Goal: Check status: Check status

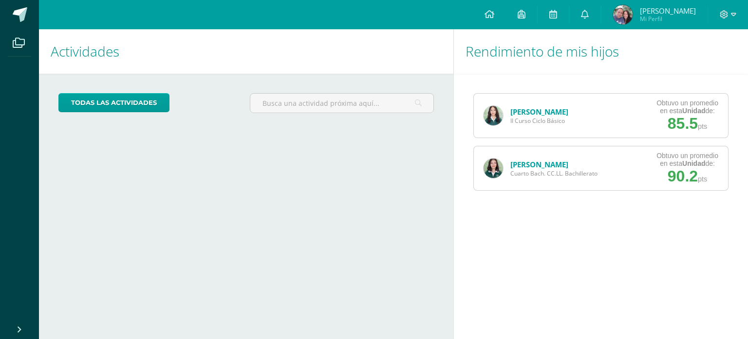
click at [521, 162] on link "[PERSON_NAME]" at bounding box center [539, 164] width 58 height 10
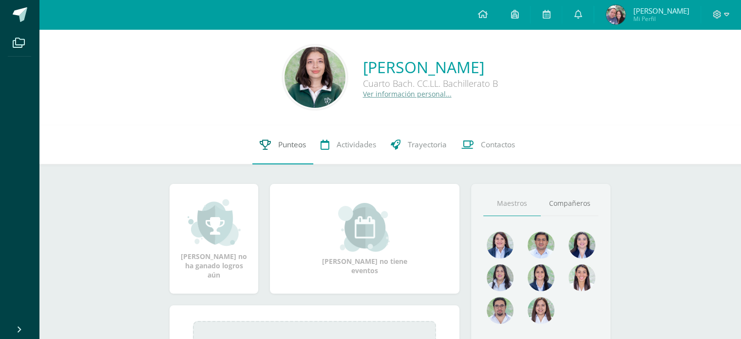
click at [289, 141] on span "Punteos" at bounding box center [292, 144] width 28 height 10
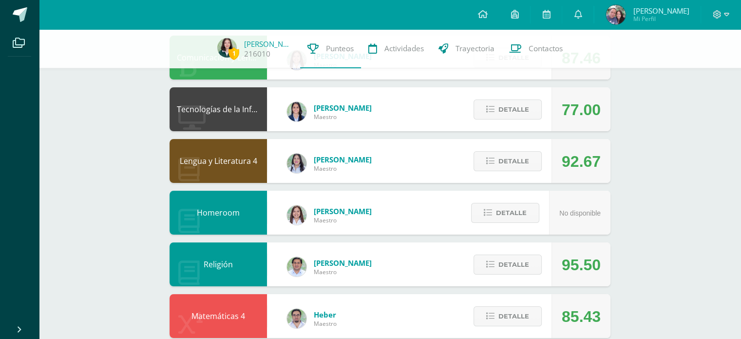
scroll to position [184, 0]
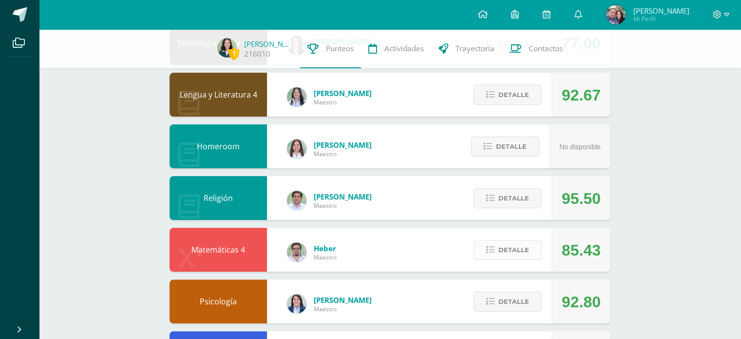
click at [520, 251] on span "Detalle" at bounding box center [513, 250] width 31 height 18
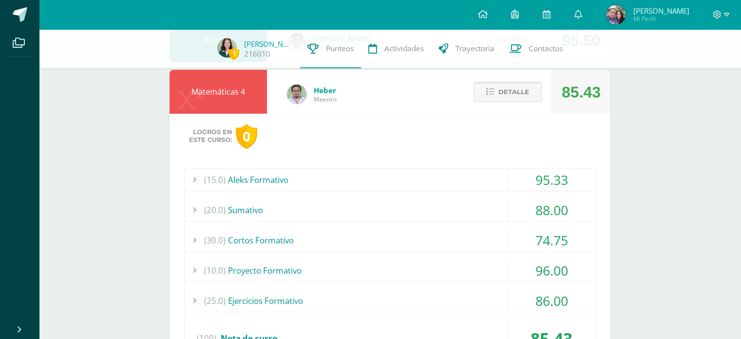
scroll to position [342, 0]
click at [468, 231] on div "(30.0) Cortos Formativo" at bounding box center [390, 239] width 411 height 22
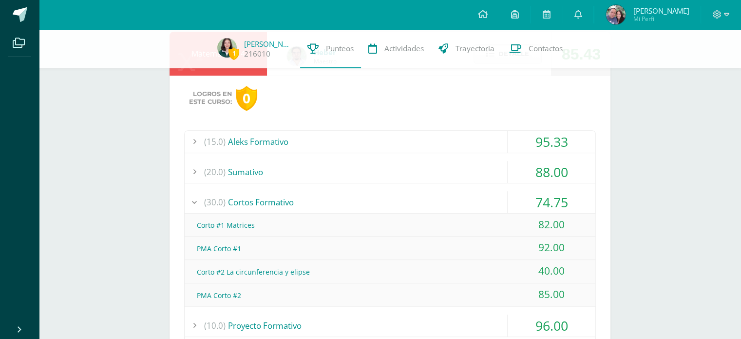
scroll to position [385, 0]
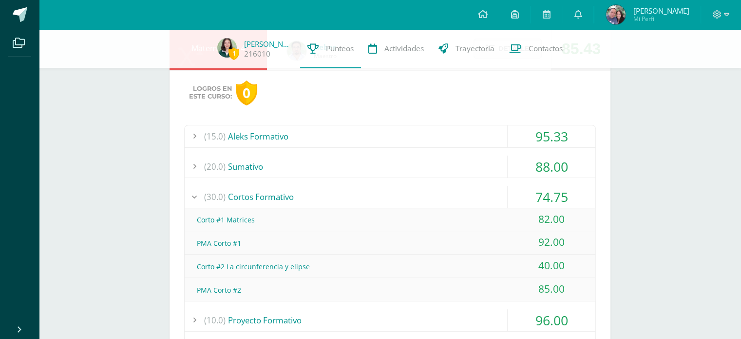
click at [471, 190] on div "(30.0) Cortos Formativo" at bounding box center [390, 197] width 411 height 22
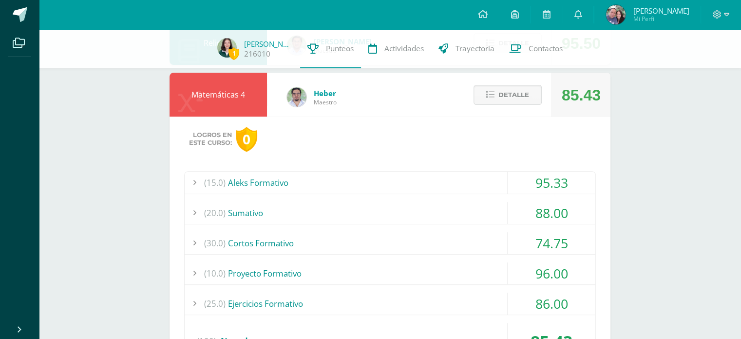
scroll to position [339, 0]
click at [511, 99] on span "Detalle" at bounding box center [513, 95] width 31 height 18
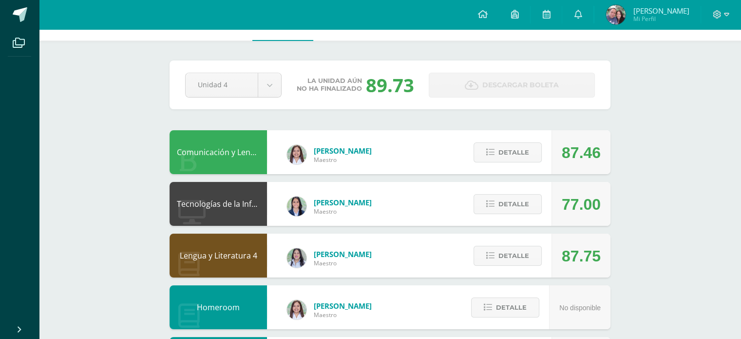
scroll to position [29, 0]
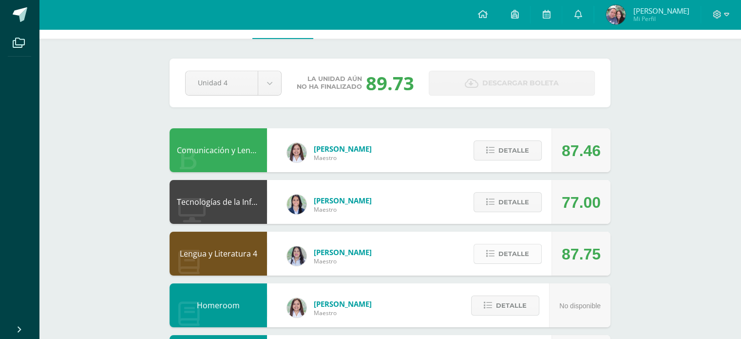
click at [509, 259] on span "Detalle" at bounding box center [513, 254] width 31 height 18
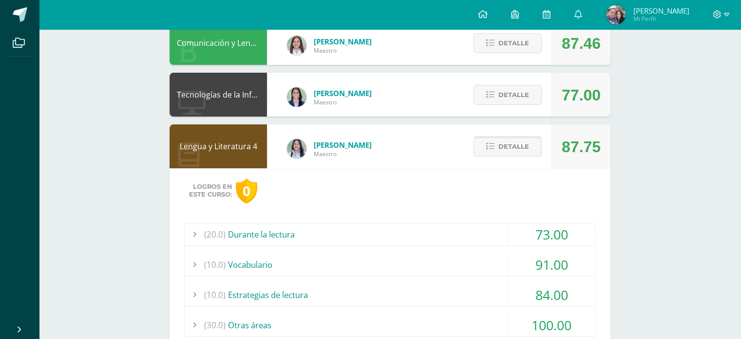
scroll to position [140, 0]
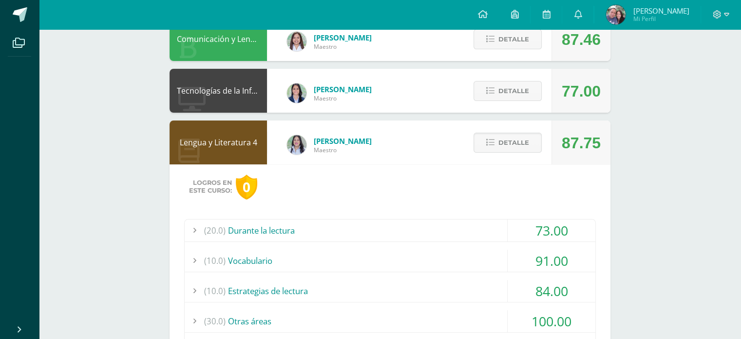
click at [477, 231] on div "(20.0) Durante la lectura" at bounding box center [390, 230] width 411 height 22
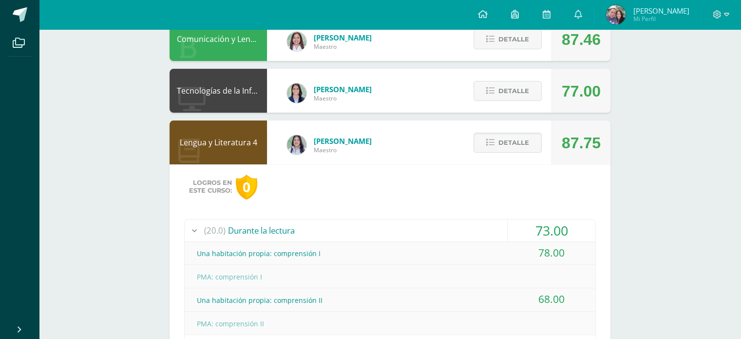
scroll to position [185, 0]
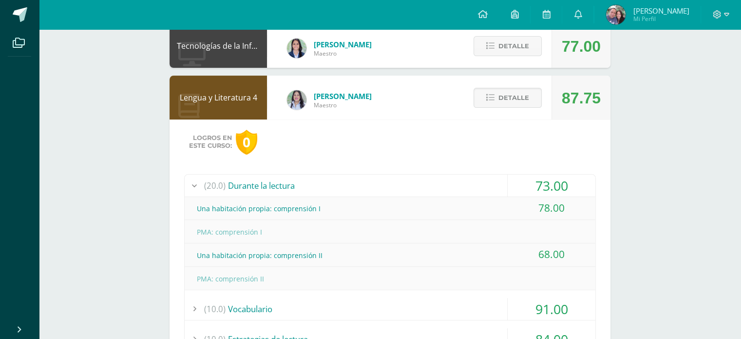
click at [473, 189] on div "(20.0) Durante la lectura" at bounding box center [390, 185] width 411 height 22
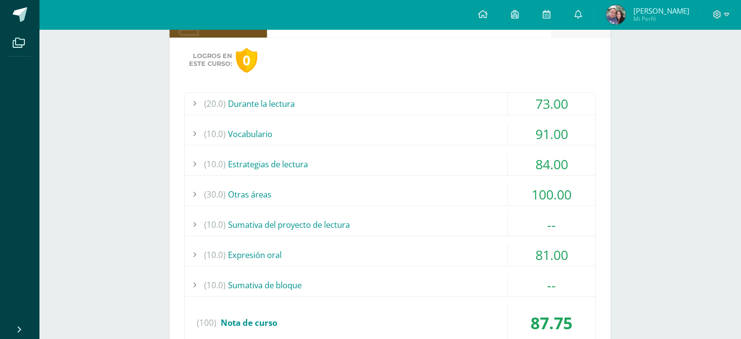
scroll to position [268, 0]
click at [462, 226] on div "(10.0) Sumativa del proyecto de lectura" at bounding box center [390, 223] width 411 height 22
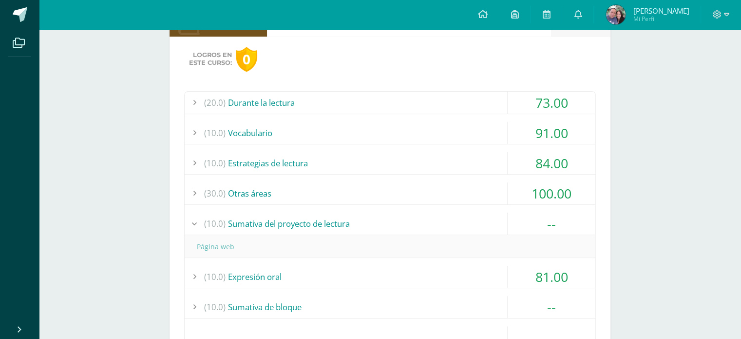
click at [462, 226] on div "(10.0) Sumativa del proyecto de lectura" at bounding box center [390, 223] width 411 height 22
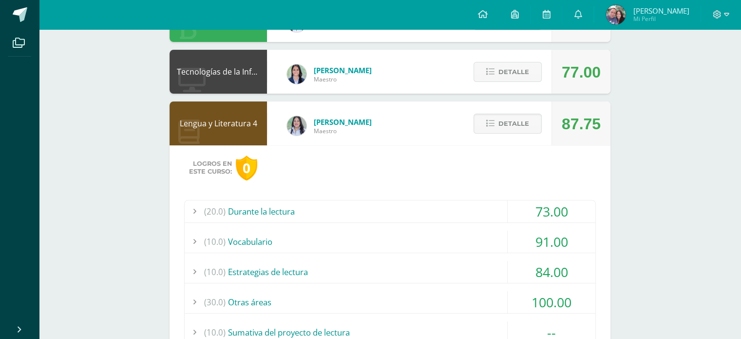
scroll to position [229, 0]
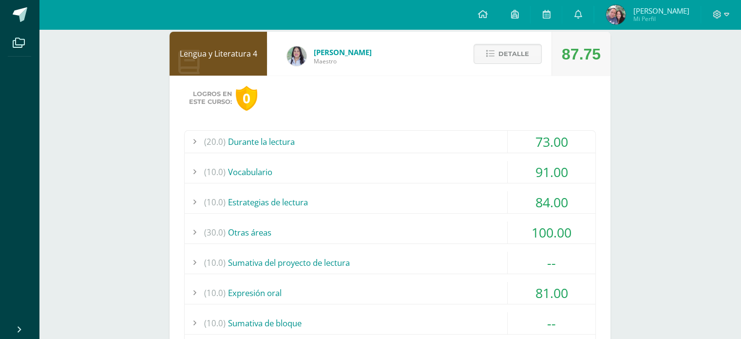
click at [475, 203] on div "(10.0) Estrategias de lectura" at bounding box center [390, 202] width 411 height 22
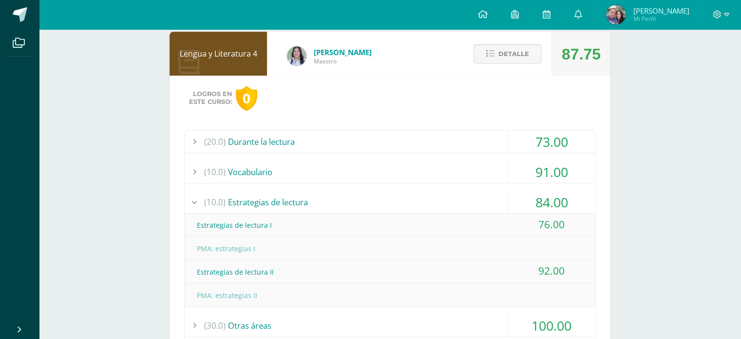
click at [475, 203] on div "(10.0) Estrategias de lectura" at bounding box center [390, 202] width 411 height 22
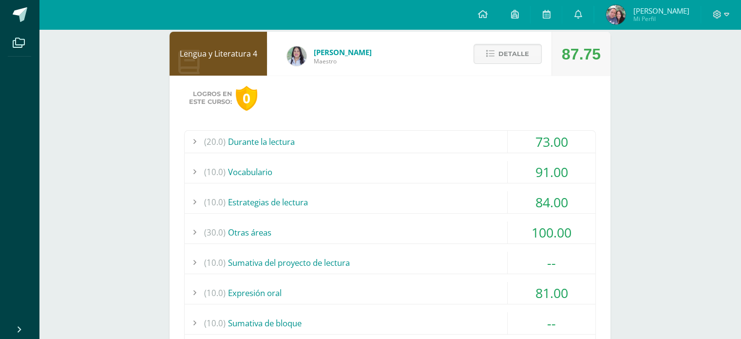
click at [483, 230] on div "(30.0) Otras áreas" at bounding box center [390, 232] width 411 height 22
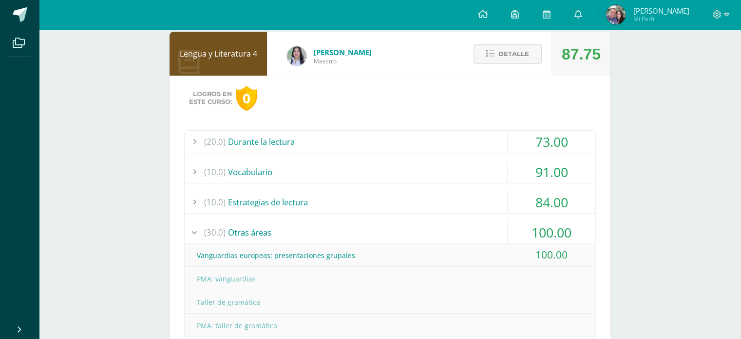
click at [483, 230] on div "(30.0) Otras áreas" at bounding box center [390, 232] width 411 height 22
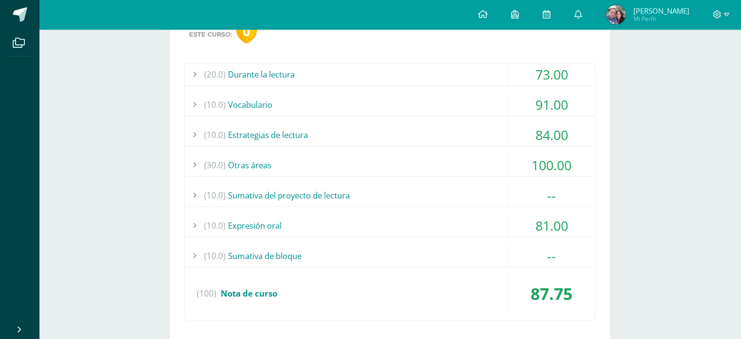
scroll to position [297, 0]
click at [483, 222] on div "(10.0) Expresión oral" at bounding box center [390, 224] width 411 height 22
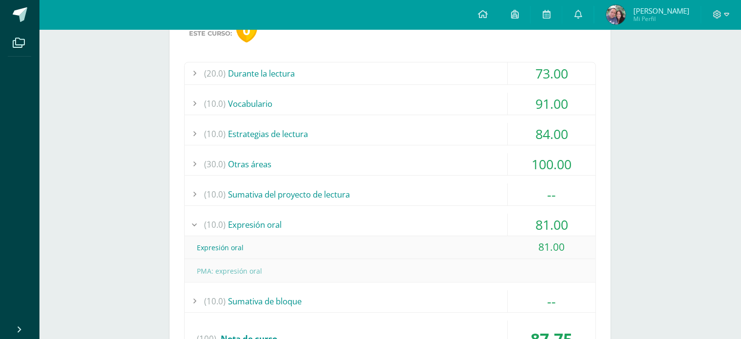
click at [483, 222] on div "(10.0) Expresión oral" at bounding box center [390, 224] width 411 height 22
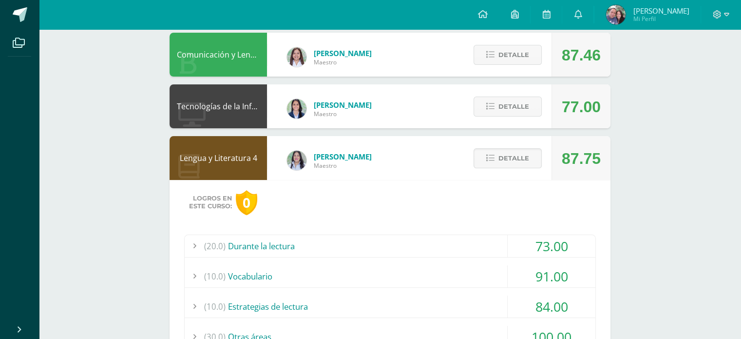
scroll to position [116, 0]
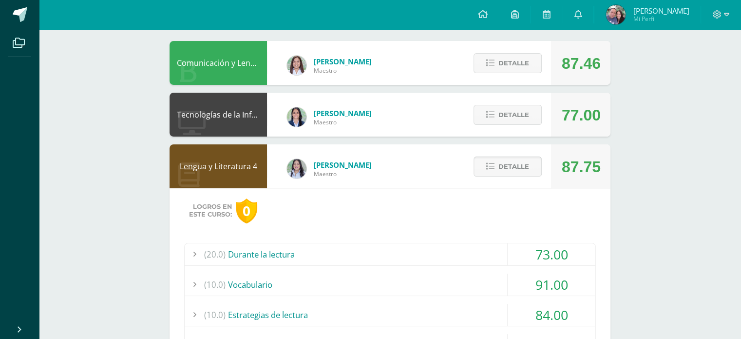
click at [526, 164] on span "Detalle" at bounding box center [513, 166] width 31 height 18
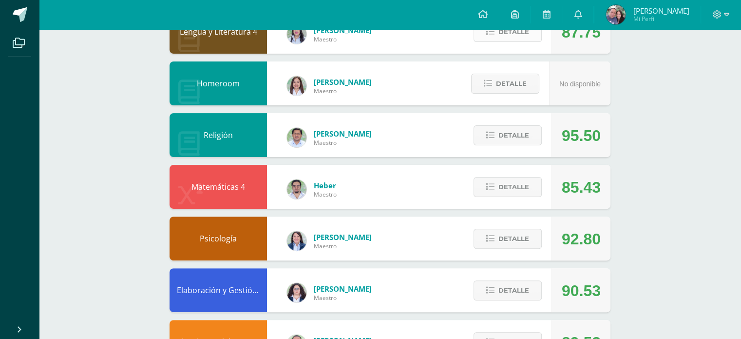
scroll to position [0, 0]
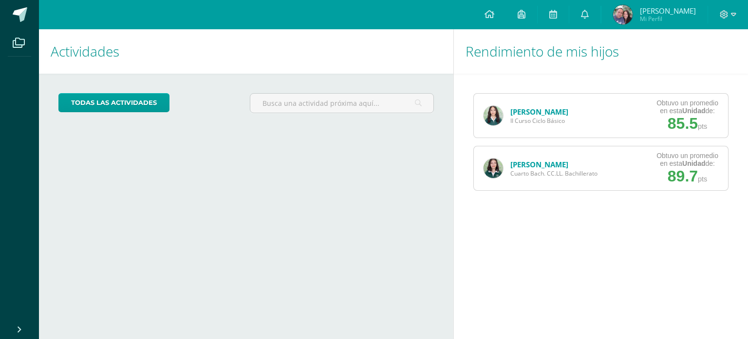
click at [546, 161] on link "[PERSON_NAME]" at bounding box center [539, 164] width 58 height 10
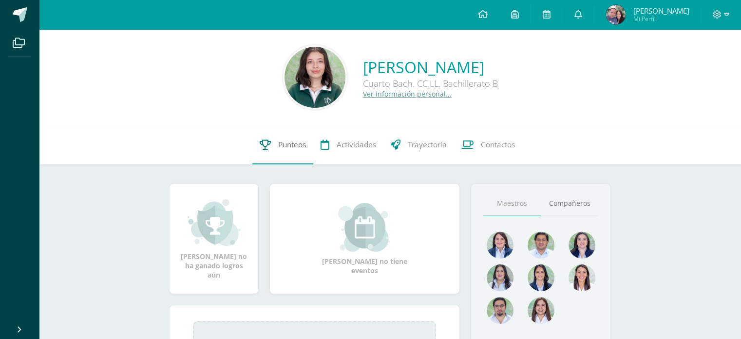
click at [272, 157] on link "Punteos" at bounding box center [282, 144] width 61 height 39
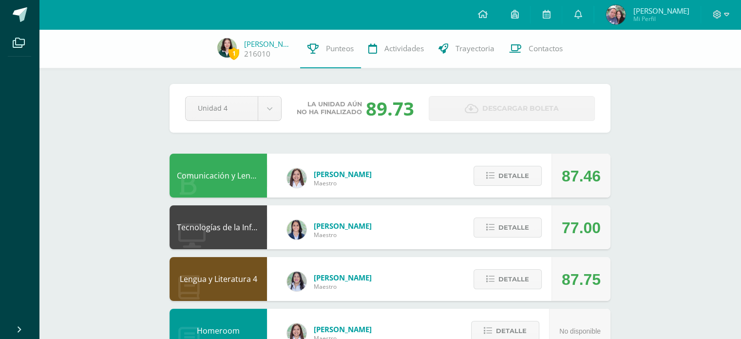
scroll to position [74, 0]
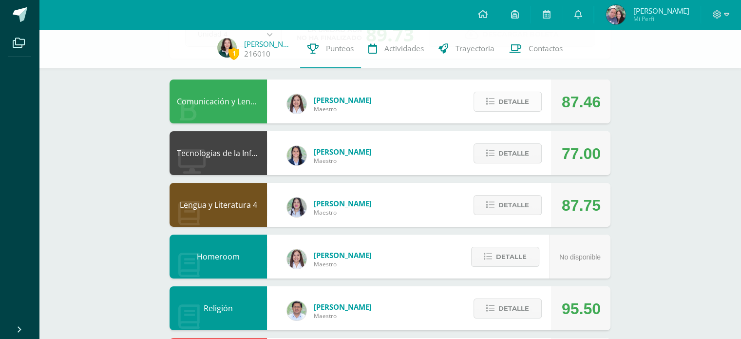
drag, startPoint x: 520, startPoint y: 112, endPoint x: 515, endPoint y: 103, distance: 10.5
click at [515, 103] on div "Detalle" at bounding box center [505, 101] width 93 height 44
click at [515, 103] on span "Detalle" at bounding box center [513, 102] width 31 height 18
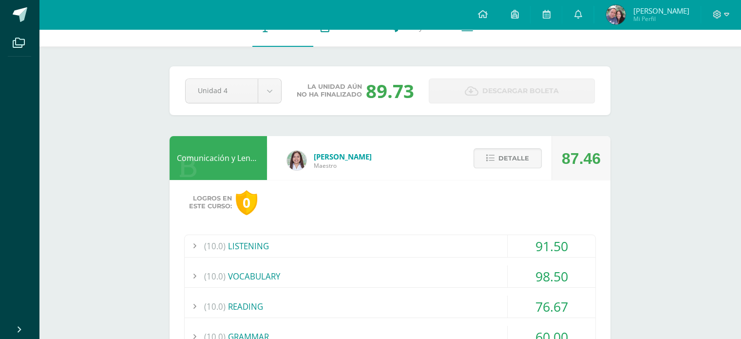
scroll to position [0, 0]
